Goal: Transaction & Acquisition: Purchase product/service

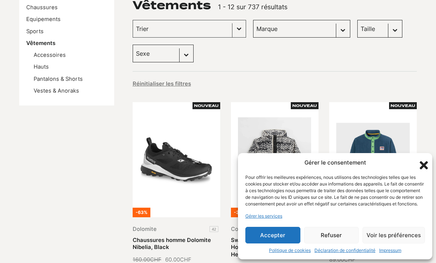
scroll to position [134, 0]
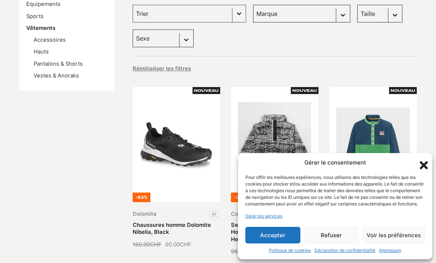
click at [275, 244] on button "Accepter" at bounding box center [272, 235] width 55 height 17
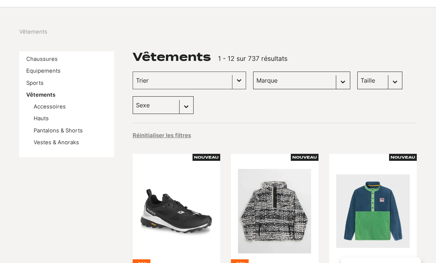
scroll to position [68, 0]
click at [45, 131] on link "Pantalons & Shorts" at bounding box center [58, 130] width 49 height 7
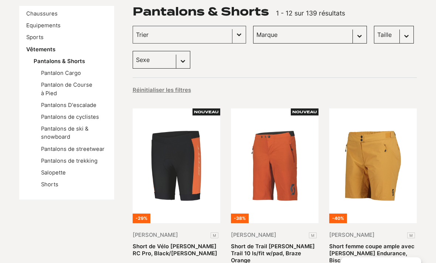
scroll to position [114, 0]
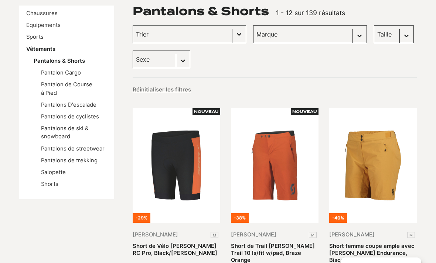
click at [53, 185] on link "Shorts" at bounding box center [49, 184] width 17 height 7
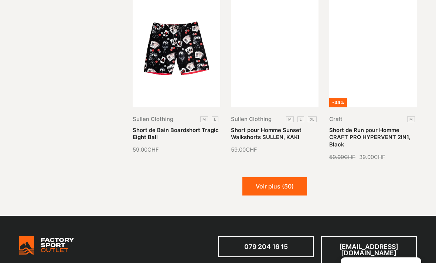
scroll to position [764, 0]
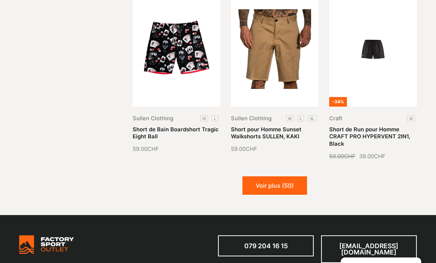
click at [258, 180] on button "Voir plus (50)" at bounding box center [274, 186] width 65 height 18
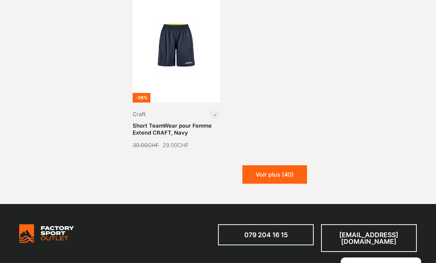
scroll to position [1490, 0]
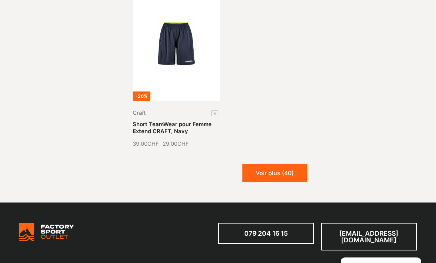
click at [293, 170] on button "Voir plus (40)" at bounding box center [274, 173] width 65 height 18
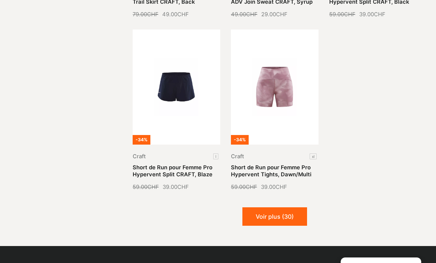
scroll to position [1981, 0]
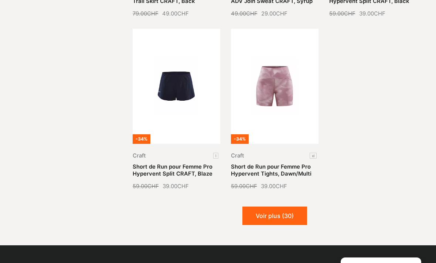
click at [253, 209] on button "Voir plus (30)" at bounding box center [274, 216] width 65 height 18
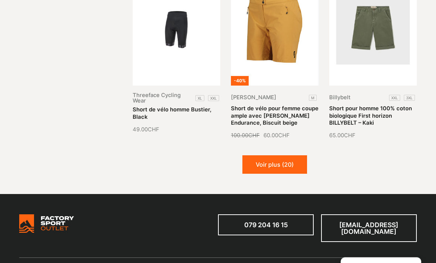
scroll to position [2566, 0]
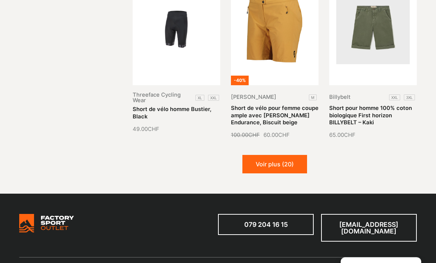
click at [270, 158] on button "Voir plus (20)" at bounding box center [274, 164] width 65 height 18
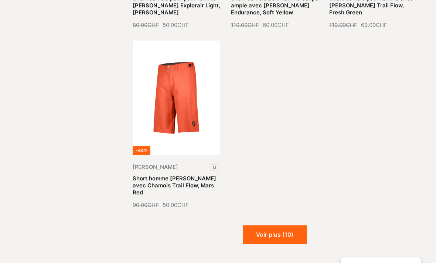
scroll to position [3218, 0]
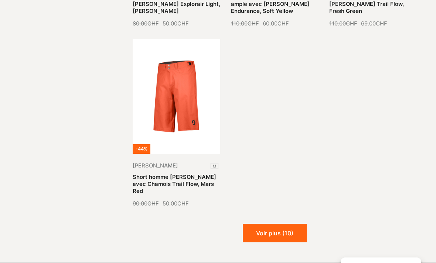
click at [272, 224] on button "Voir plus (10)" at bounding box center [275, 233] width 64 height 18
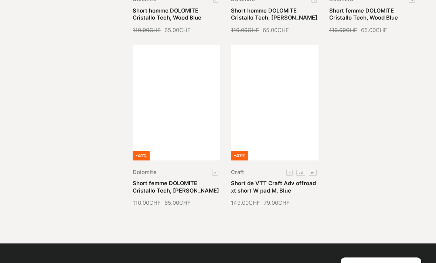
scroll to position [3744, 0]
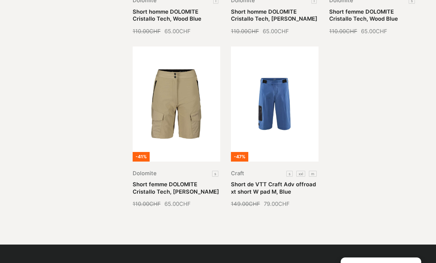
click at [249, 181] on link "Short de VTT Craft Adv offroad xt short W pad M, Blue" at bounding box center [273, 188] width 85 height 14
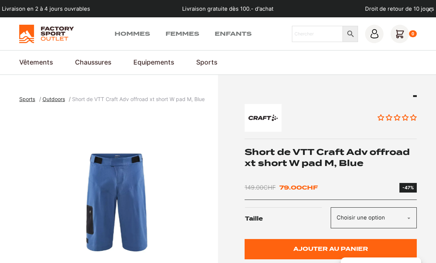
click at [148, 61] on link "Equipements" at bounding box center [153, 63] width 41 height 10
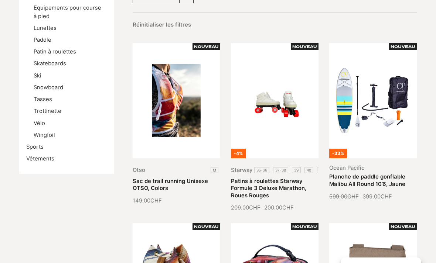
scroll to position [181, 0]
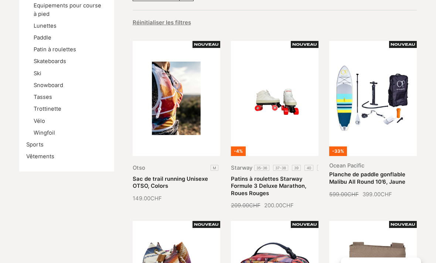
click at [39, 141] on link "Sports" at bounding box center [34, 144] width 17 height 7
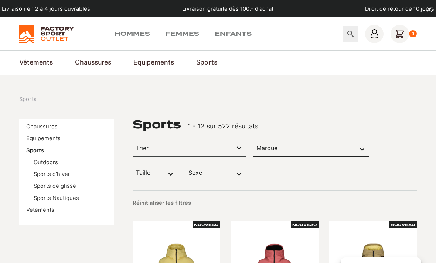
click at [306, 34] on input "Chercher" at bounding box center [317, 34] width 51 height 16
type input "[PERSON_NAME]"
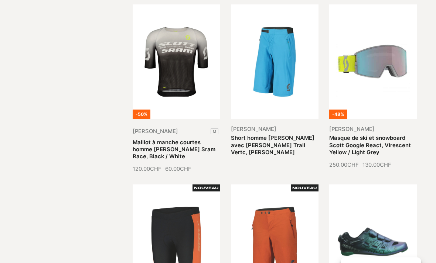
scroll to position [193, 0]
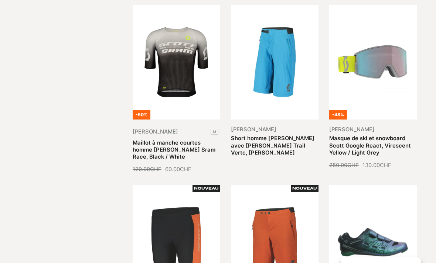
click at [276, 136] on link "Short homme [PERSON_NAME] avec [PERSON_NAME] Trail Vertc, [PERSON_NAME]" at bounding box center [272, 146] width 83 height 21
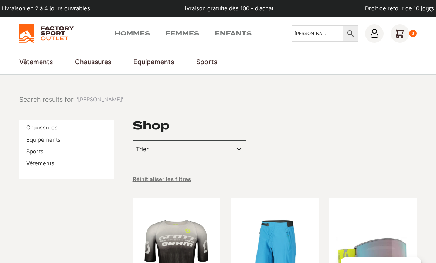
scroll to position [0, 0]
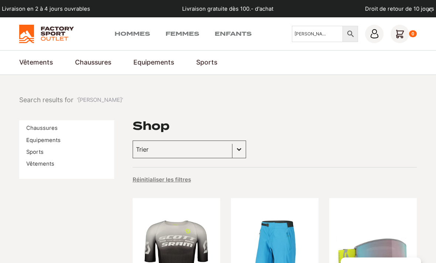
click at [311, 31] on input "[PERSON_NAME]" at bounding box center [317, 34] width 51 height 16
type input "CraftScott"
click at [323, 30] on input "CraftScott" at bounding box center [317, 34] width 51 height 16
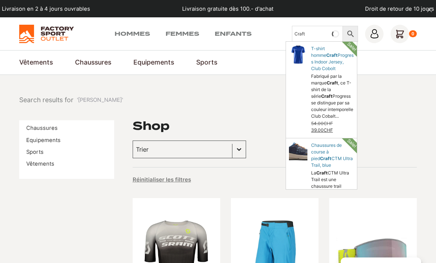
type input "Craft"
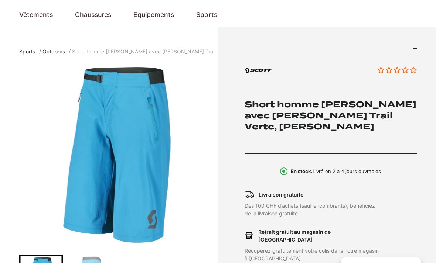
scroll to position [47, 0]
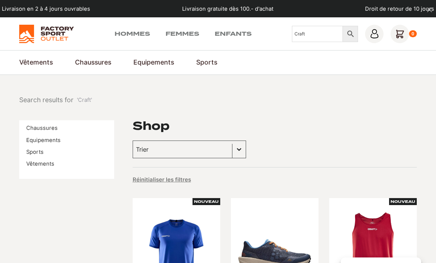
click at [301, 30] on input "Craft" at bounding box center [317, 34] width 51 height 16
click at [311, 31] on input "Craft" at bounding box center [317, 34] width 51 height 16
click at [306, 33] on input "Craft" at bounding box center [317, 34] width 51 height 16
type input "C"
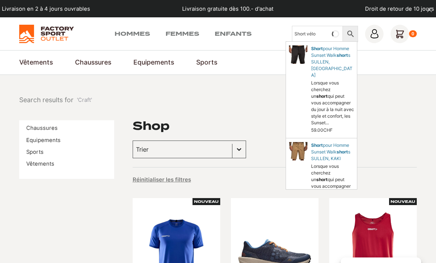
type input "Short vélo"
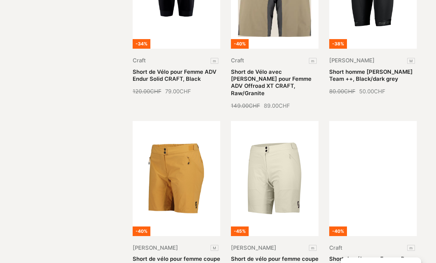
scroll to position [436, 0]
